Goal: Task Accomplishment & Management: Manage account settings

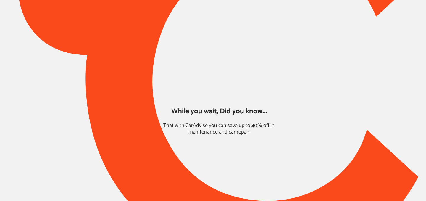
type input "*****"
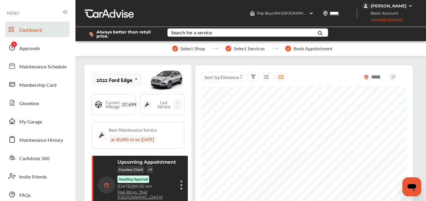
scroll to position [26, 0]
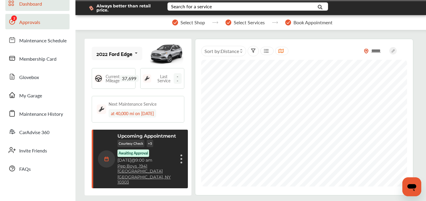
click at [34, 24] on span "Approvals" at bounding box center [29, 23] width 21 height 8
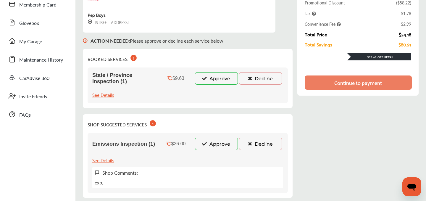
scroll to position [113, 0]
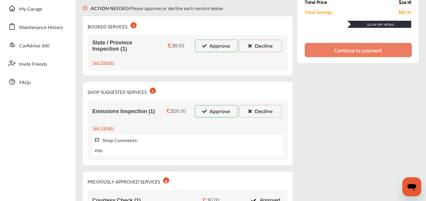
click at [208, 48] on button "Approve" at bounding box center [216, 46] width 43 height 12
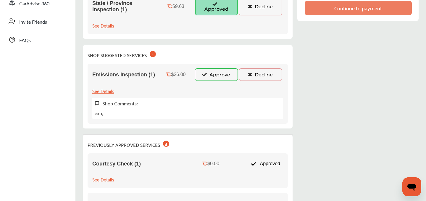
scroll to position [154, 0]
click at [211, 79] on button "Approve" at bounding box center [216, 75] width 43 height 12
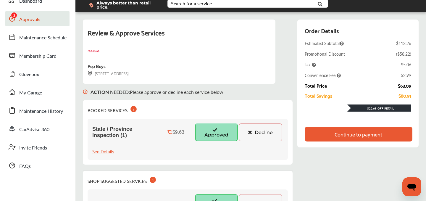
scroll to position [0, 0]
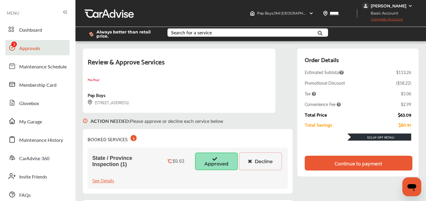
click at [390, 20] on span "Upgrade Account" at bounding box center [382, 20] width 41 height 7
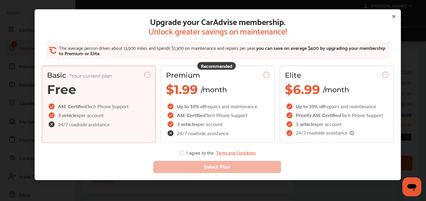
click at [395, 17] on icon at bounding box center [393, 16] width 5 height 5
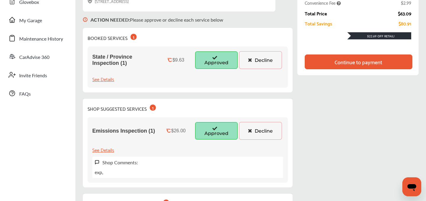
scroll to position [99, 0]
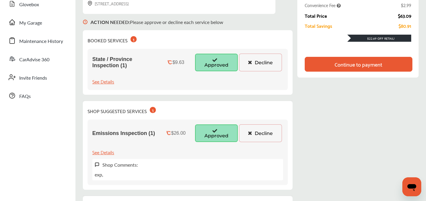
click at [357, 63] on div "Continue to payment" at bounding box center [359, 64] width 48 height 6
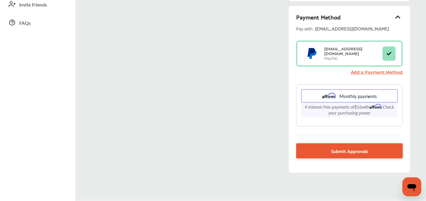
scroll to position [190, 0]
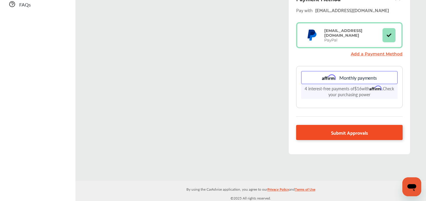
click at [351, 128] on span "Submit Approvals" at bounding box center [349, 132] width 37 height 8
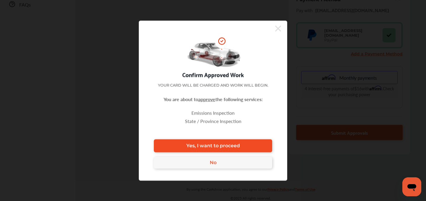
click at [216, 143] on span "Yes, I want to proceed" at bounding box center [213, 146] width 54 height 6
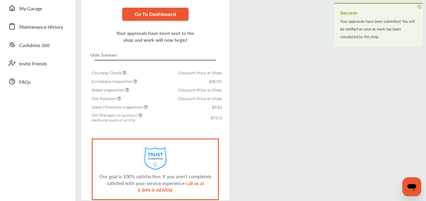
scroll to position [112, 0]
